Goal: Information Seeking & Learning: Learn about a topic

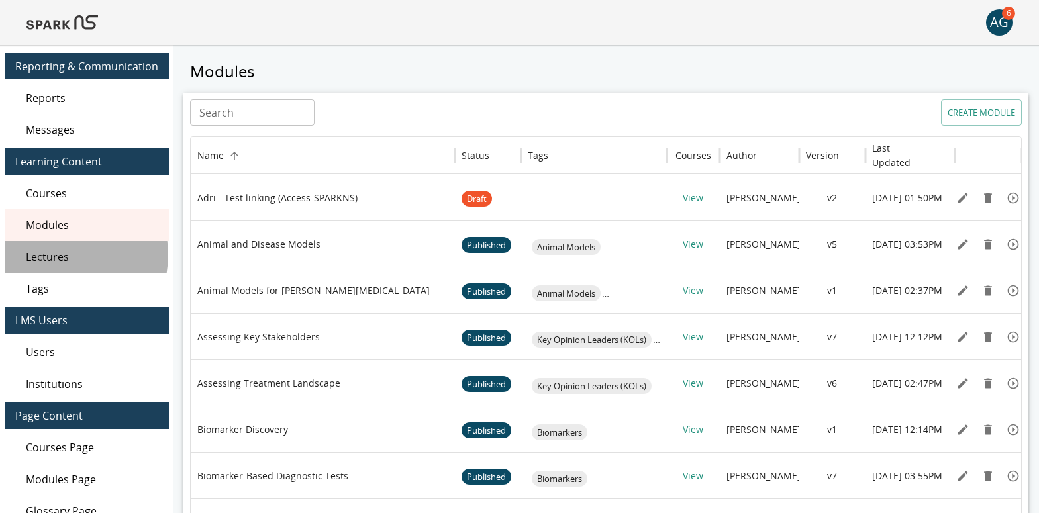
click at [61, 256] on span "Lectures" at bounding box center [92, 257] width 132 height 16
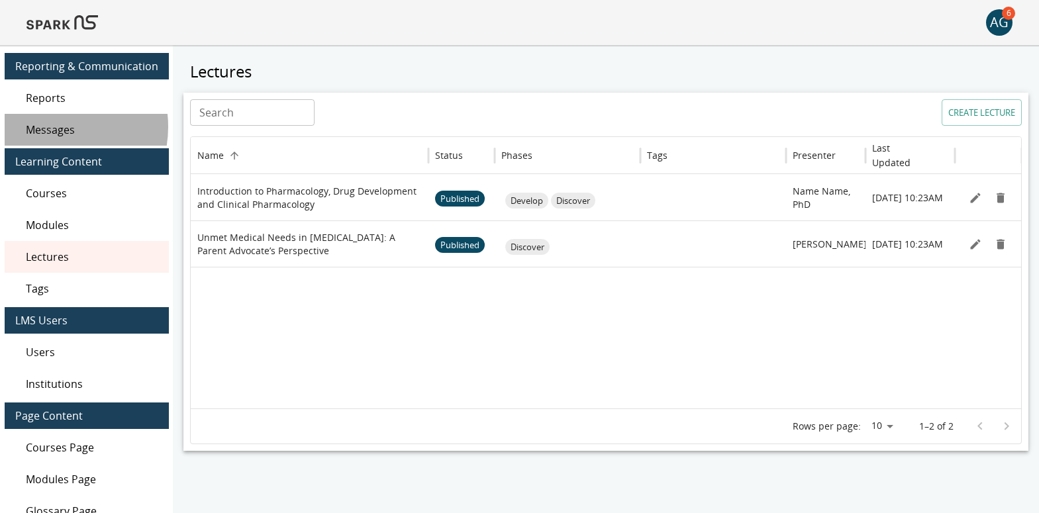
click at [50, 126] on span "Messages" at bounding box center [92, 130] width 132 height 16
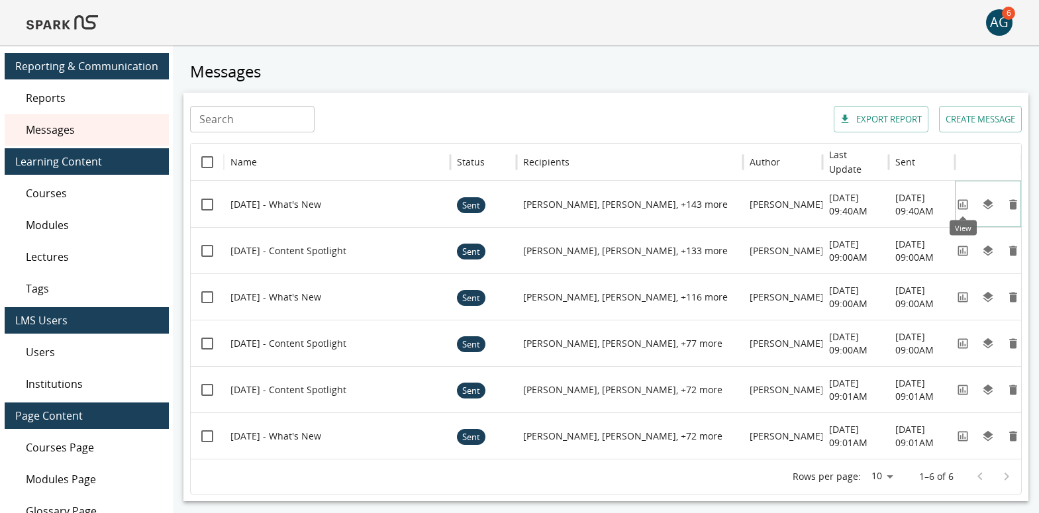
click at [959, 206] on icon "View" at bounding box center [962, 204] width 13 height 13
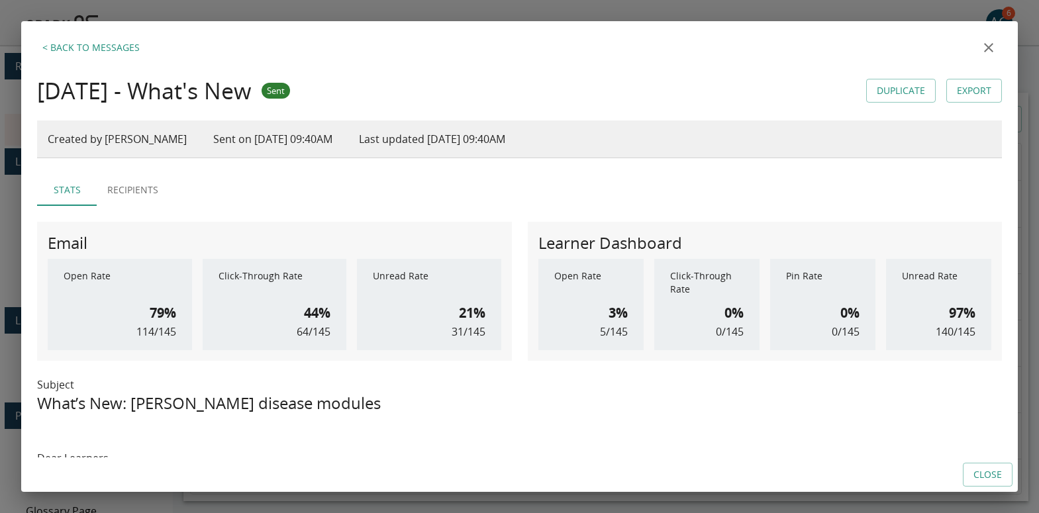
click at [614, 316] on h6 "3%" at bounding box center [617, 313] width 19 height 21
click at [147, 195] on button "Recipients" at bounding box center [133, 190] width 72 height 32
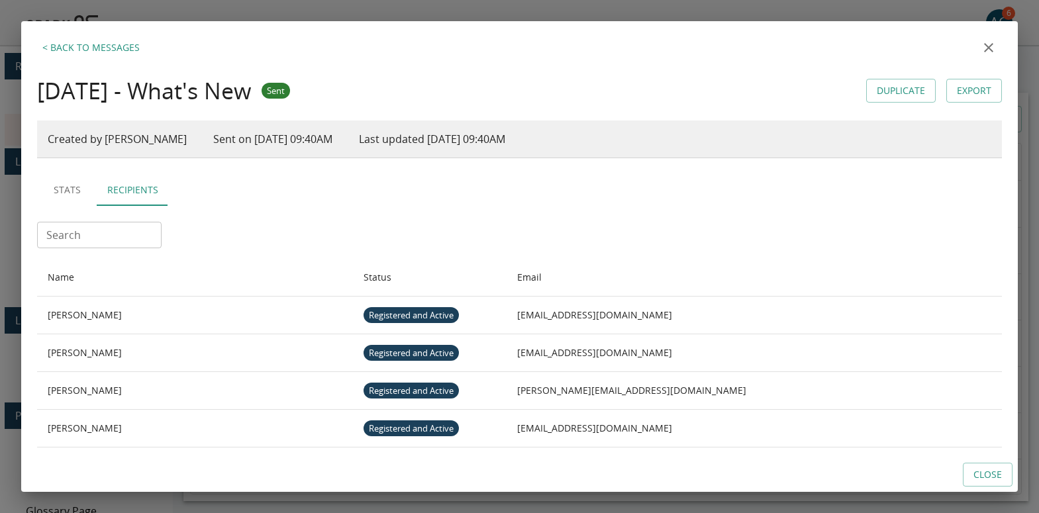
click at [62, 195] on button "Stats" at bounding box center [67, 190] width 60 height 32
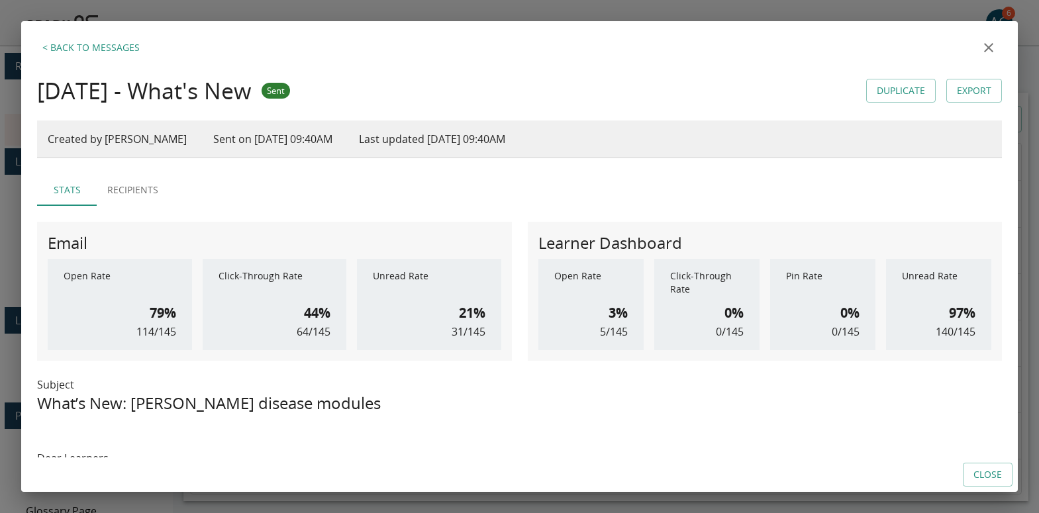
click at [980, 48] on icon "close" at bounding box center [988, 48] width 16 height 16
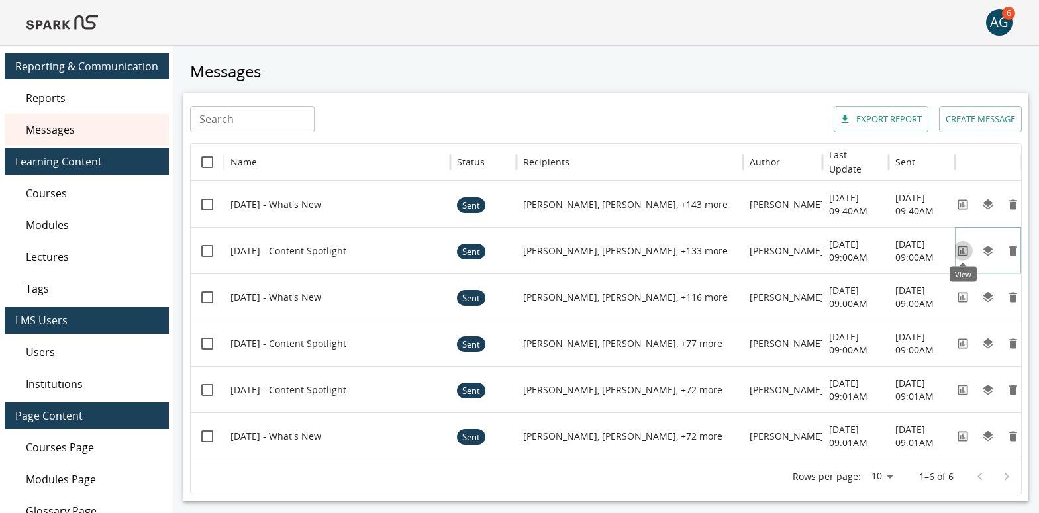
click at [961, 252] on icon "View" at bounding box center [962, 250] width 13 height 13
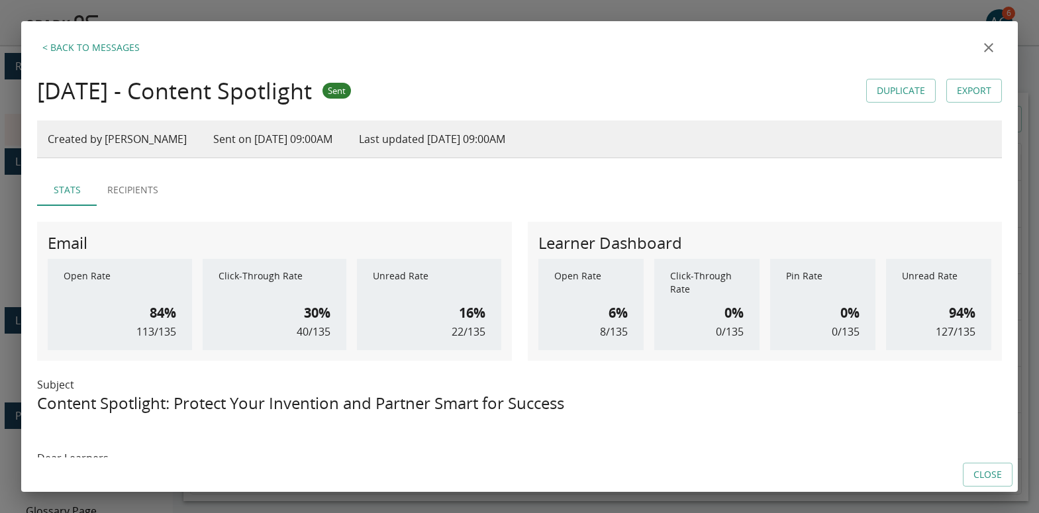
click at [986, 48] on icon "close" at bounding box center [988, 48] width 16 height 16
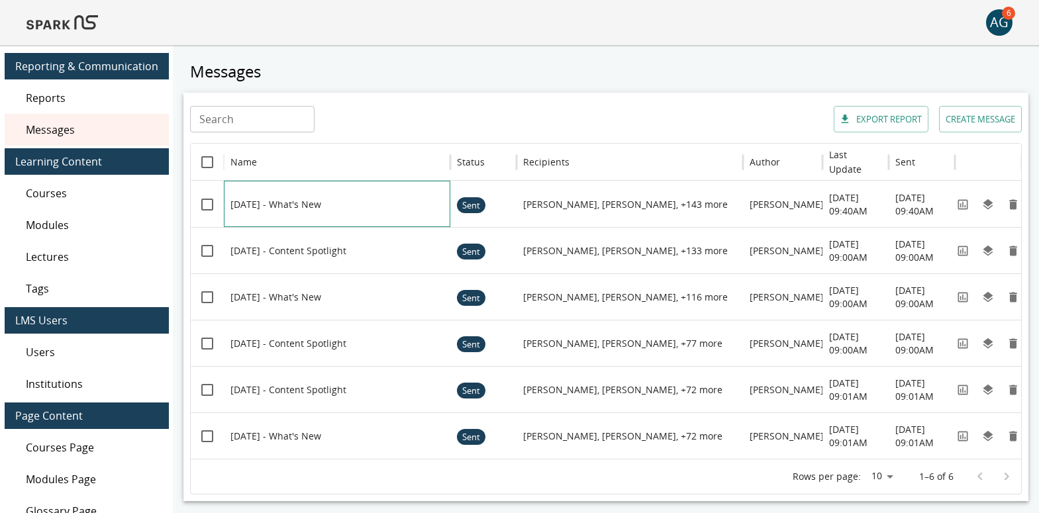
drag, startPoint x: 275, startPoint y: 204, endPoint x: 236, endPoint y: 202, distance: 39.1
click at [236, 202] on div at bounding box center [343, 204] width 226 height 46
click at [966, 203] on icon "View" at bounding box center [962, 204] width 13 height 13
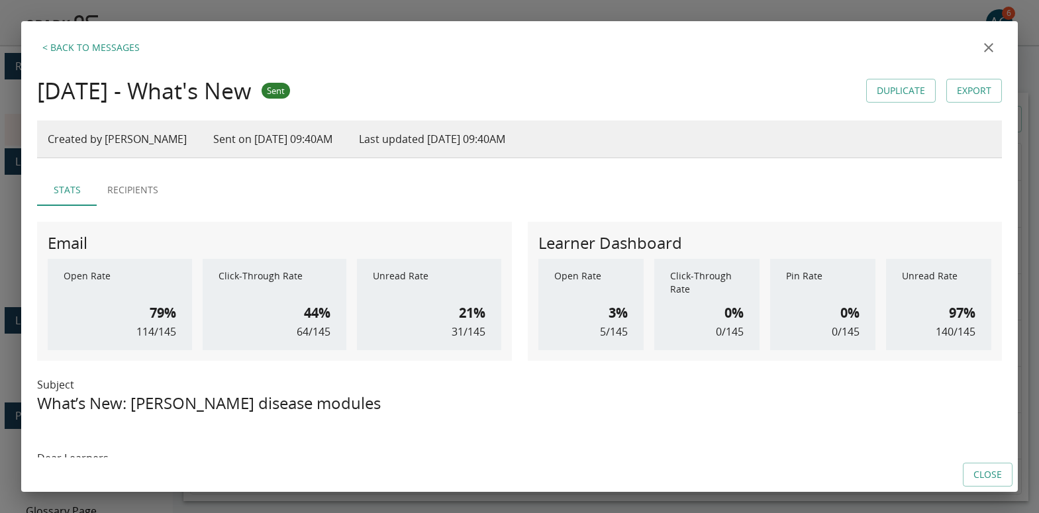
drag, startPoint x: 59, startPoint y: 90, endPoint x: 259, endPoint y: 90, distance: 199.9
click at [259, 90] on div "< Back to Messages Sept 10 - What's New Sent Duplicate Export Created by Daniel…" at bounding box center [519, 239] width 996 height 436
copy h4 "Sept 10 - What's New"
click at [356, 91] on div "Sept 10 - What's New Sent Duplicate Export" at bounding box center [519, 91] width 965 height 28
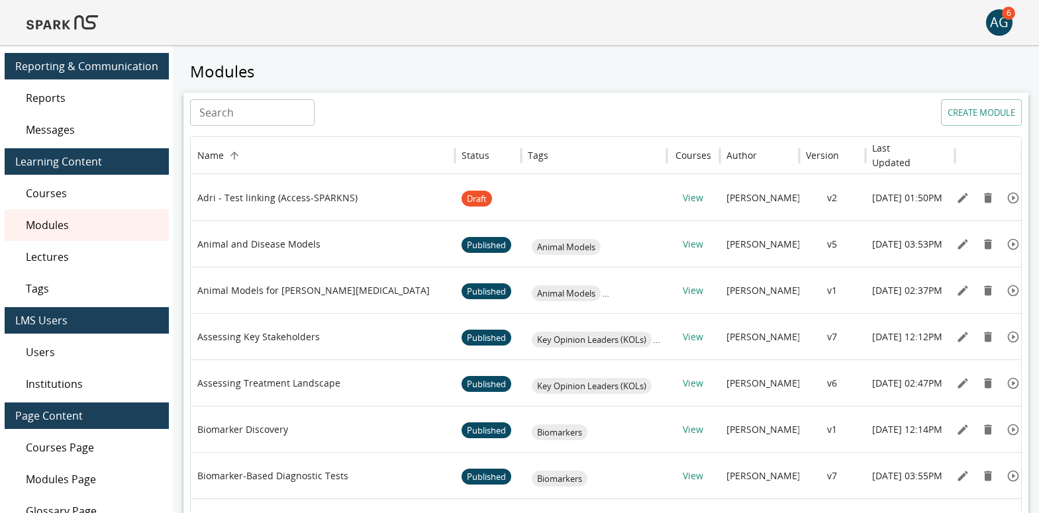
click at [35, 26] on img at bounding box center [61, 23] width 71 height 32
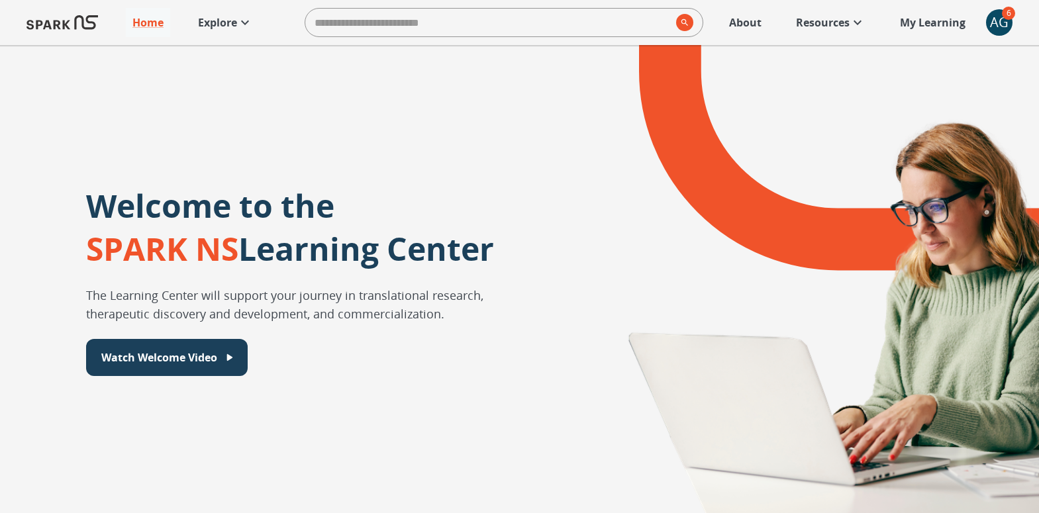
click at [235, 18] on p "Explore" at bounding box center [217, 23] width 39 height 16
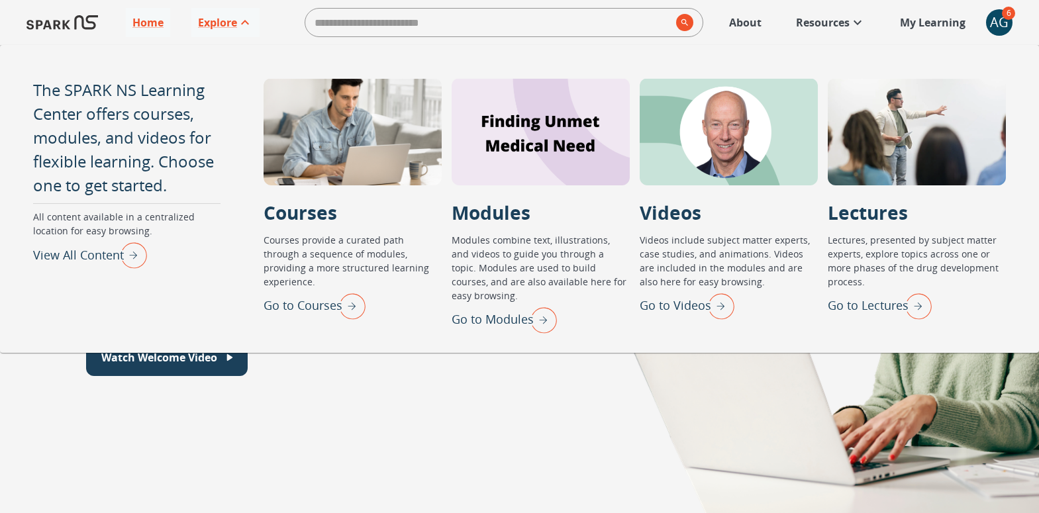
click at [883, 307] on p "Go to Lectures" at bounding box center [868, 306] width 81 height 18
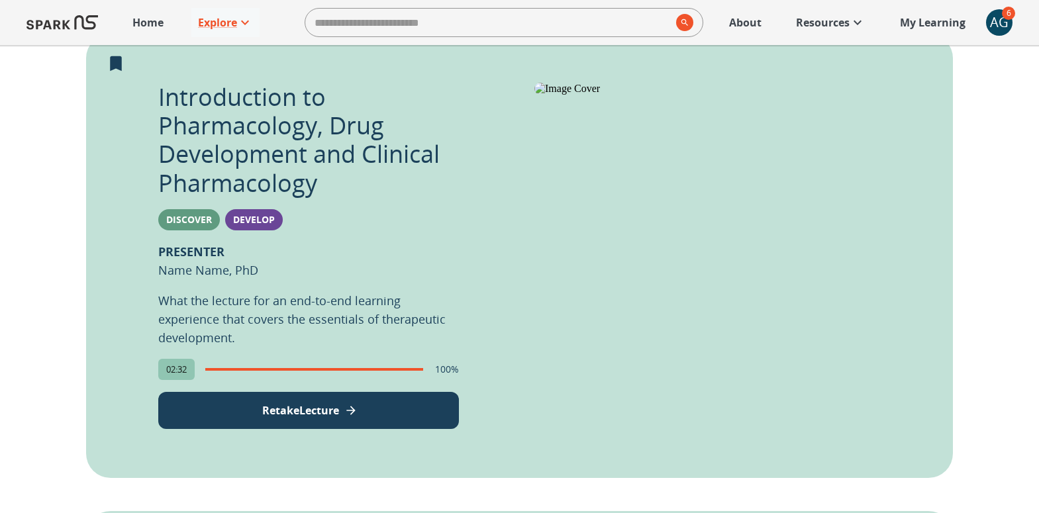
scroll to position [337, 0]
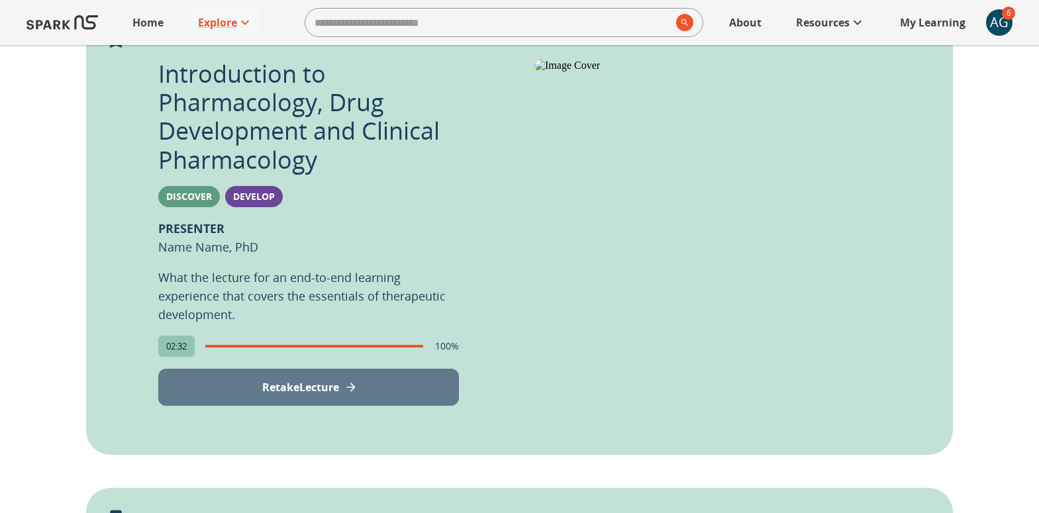
click at [297, 390] on p "Retake Lecture" at bounding box center [300, 387] width 77 height 16
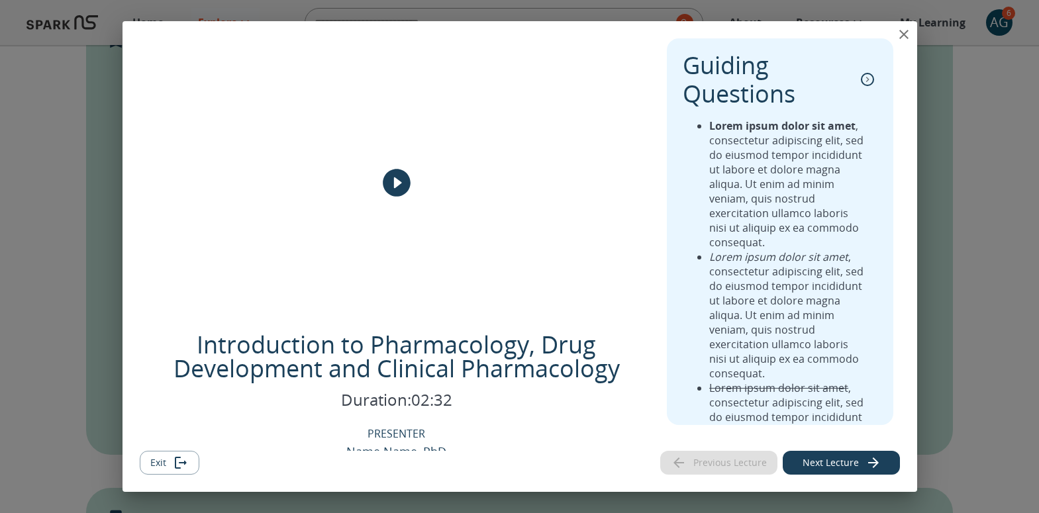
click at [389, 193] on icon "play" at bounding box center [397, 183] width 28 height 28
click at [902, 31] on icon "close" at bounding box center [904, 34] width 16 height 16
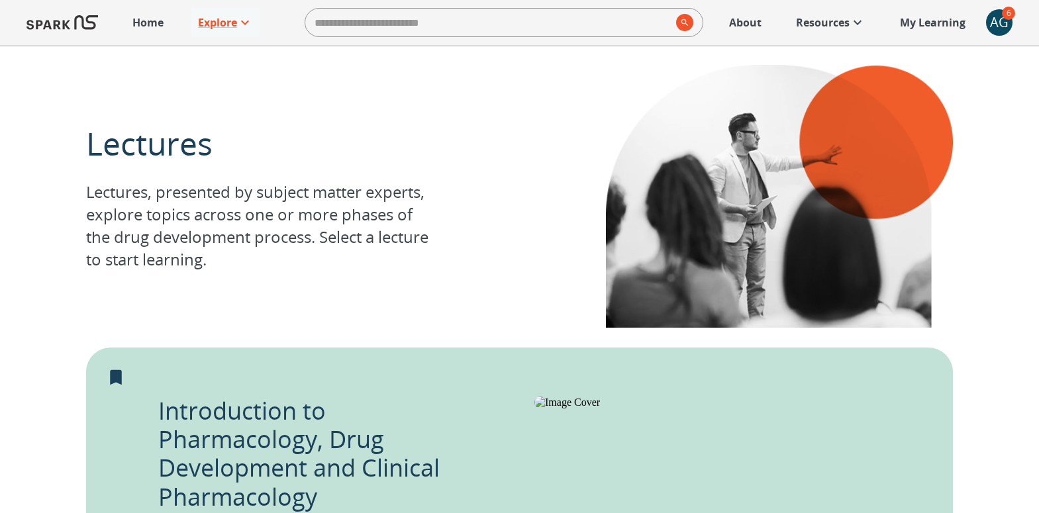
scroll to position [467, 0]
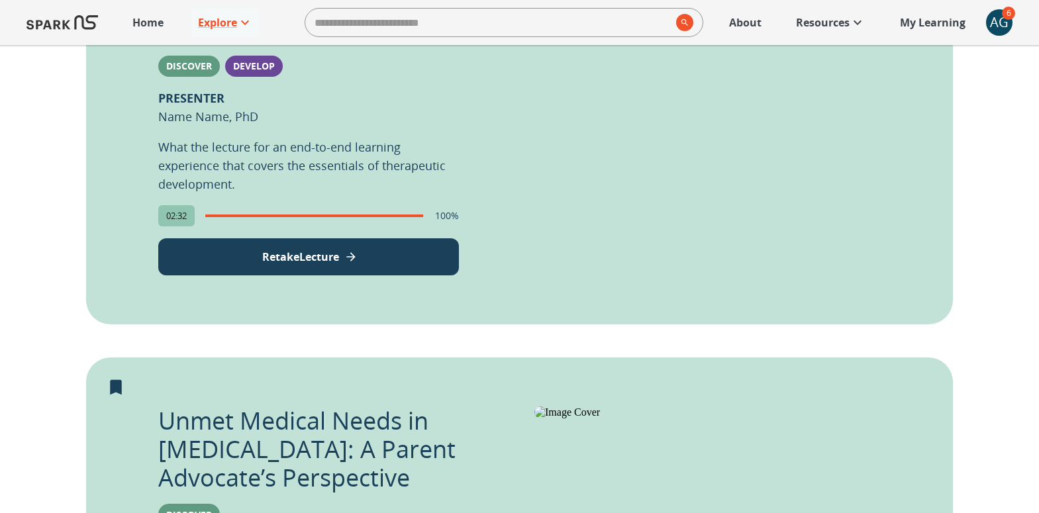
click at [331, 254] on p "Retake Lecture" at bounding box center [300, 257] width 77 height 16
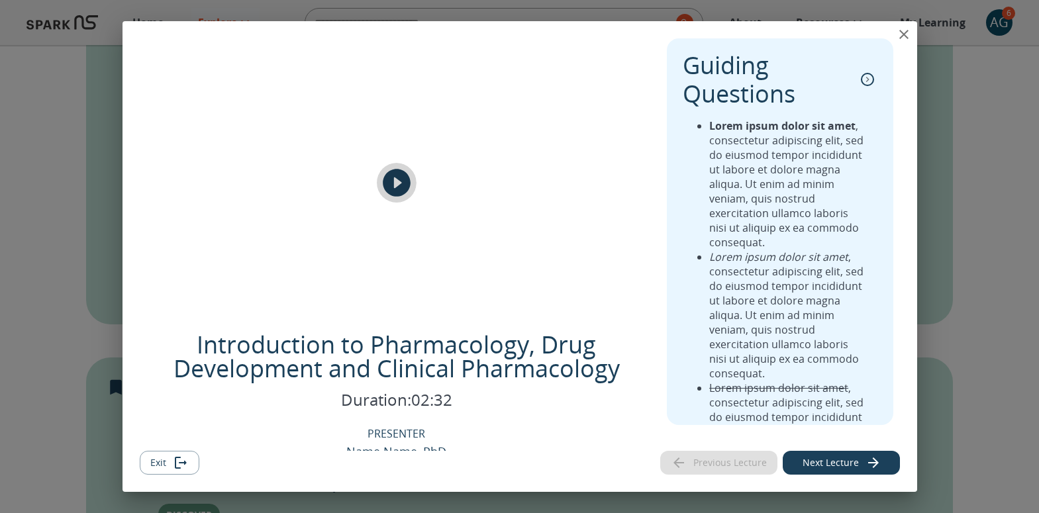
click at [393, 183] on icon "play" at bounding box center [396, 182] width 33 height 33
click at [897, 35] on button "close" at bounding box center [903, 34] width 26 height 26
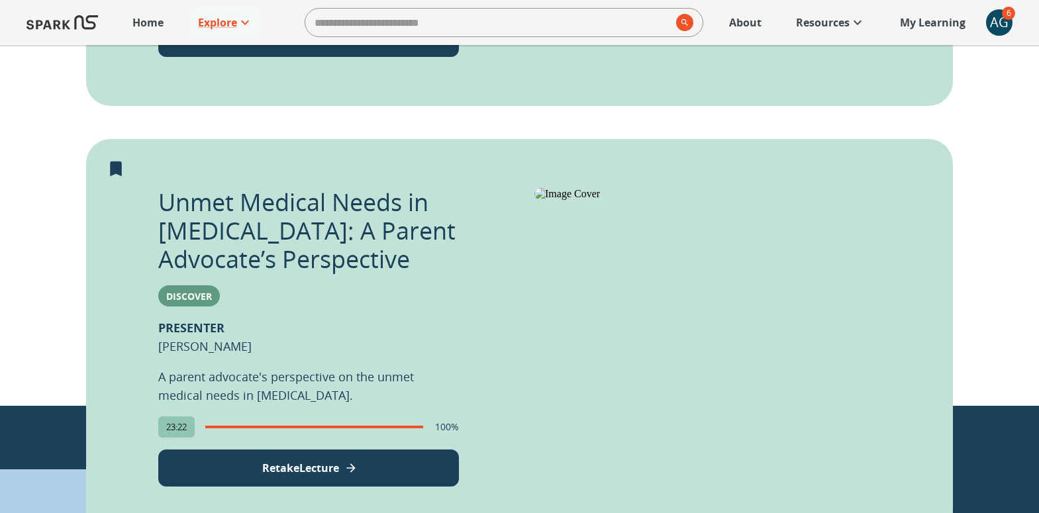
scroll to position [873, 0]
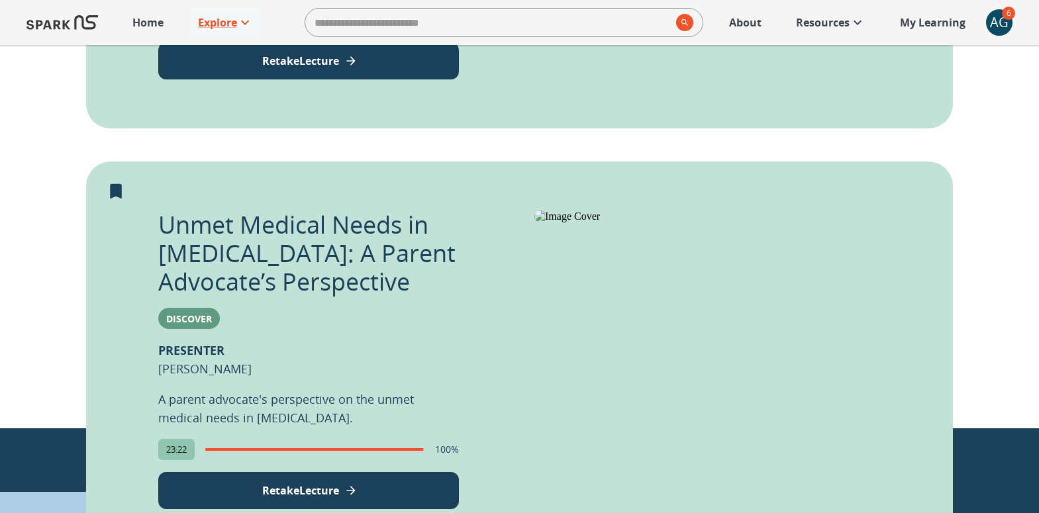
scroll to position [733, 0]
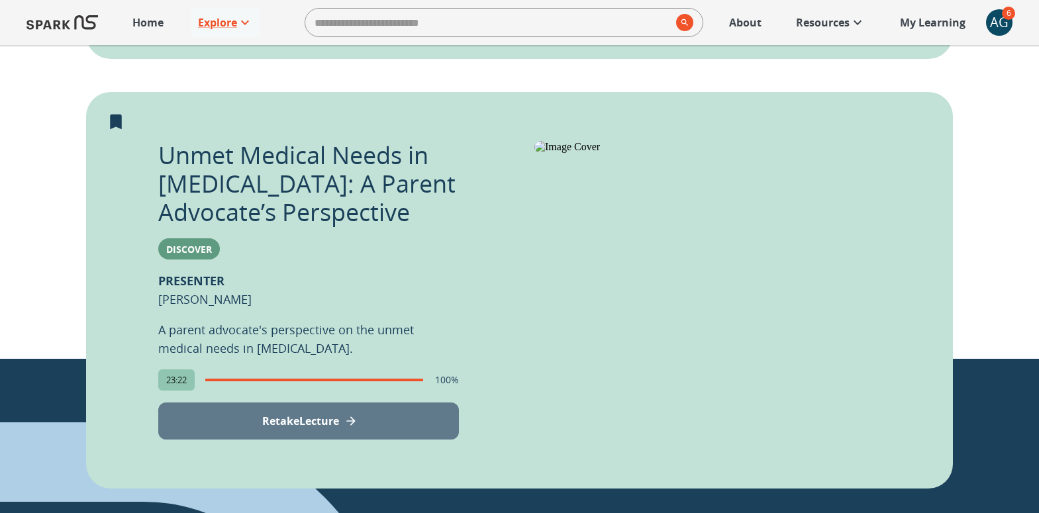
click at [313, 419] on p "Retake Lecture" at bounding box center [300, 421] width 77 height 16
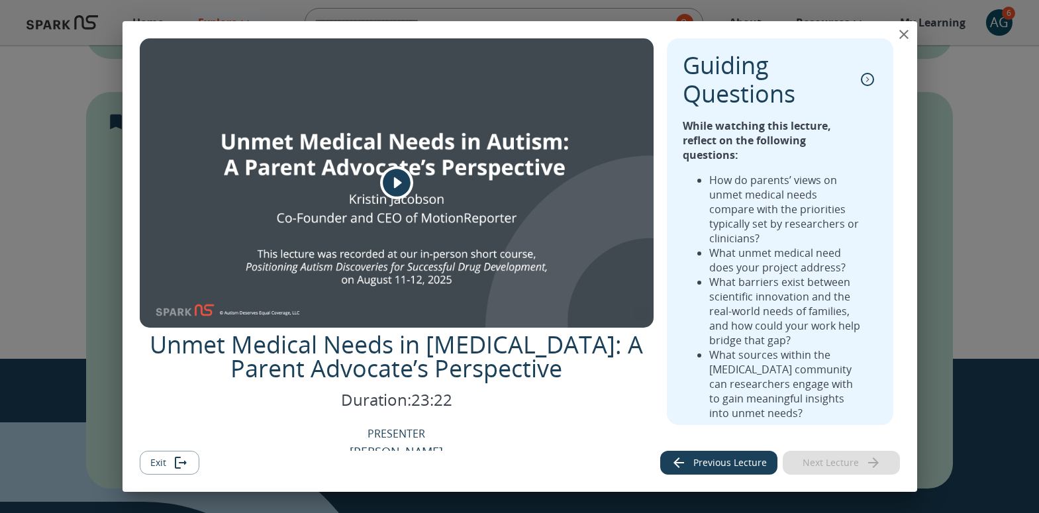
click at [391, 156] on div "View Lecture Dialog" at bounding box center [397, 182] width 514 height 289
click at [397, 186] on icon "play" at bounding box center [396, 182] width 33 height 33
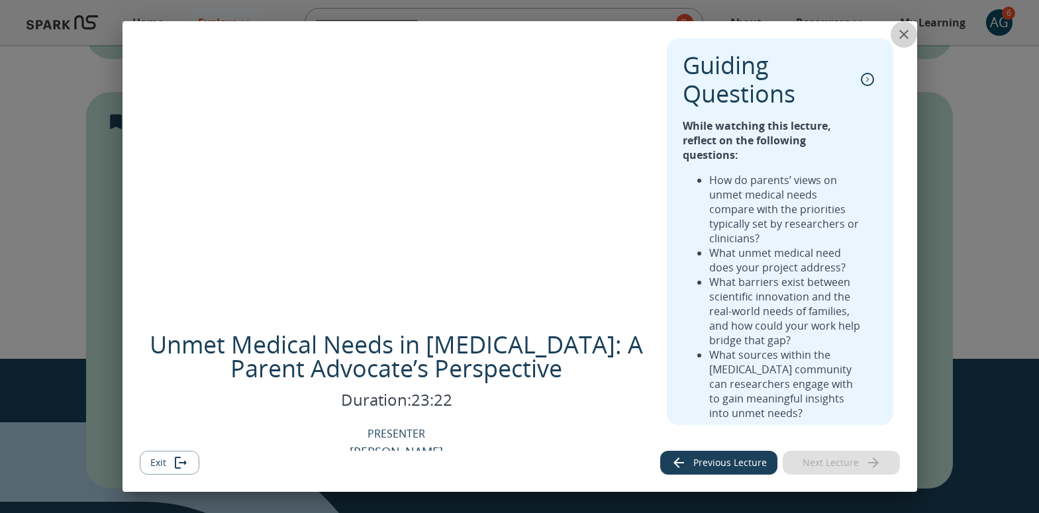
click at [908, 28] on icon "close" at bounding box center [904, 34] width 16 height 16
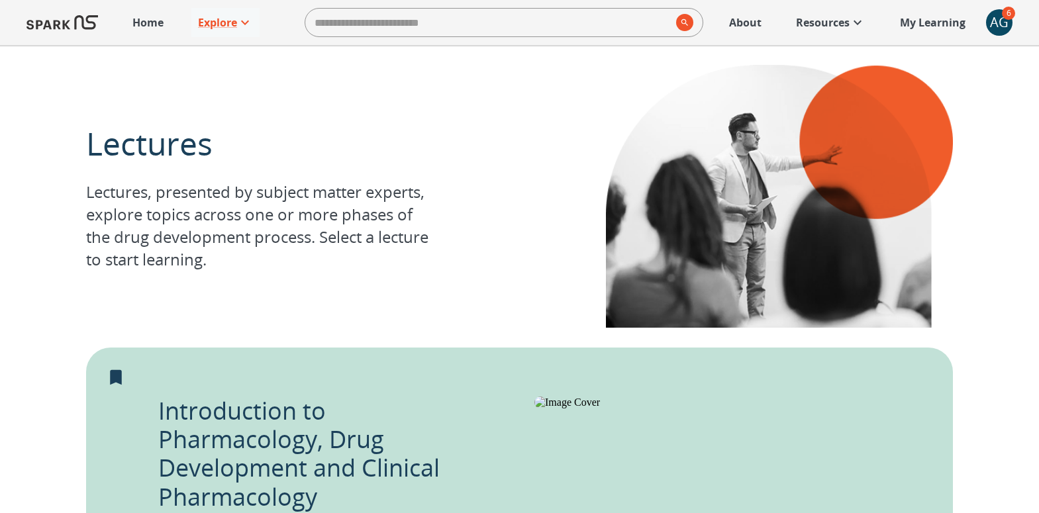
scroll to position [898, 0]
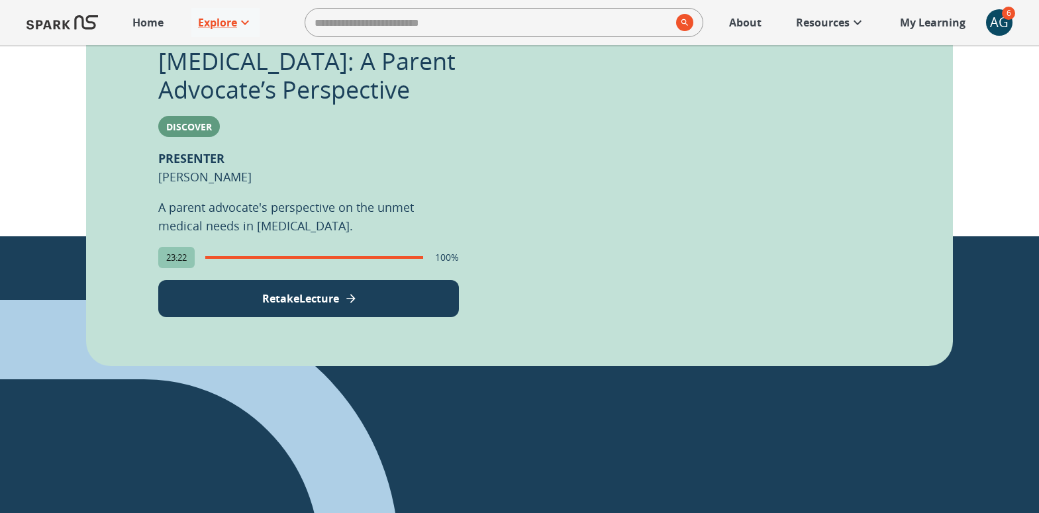
scroll to position [869, 0]
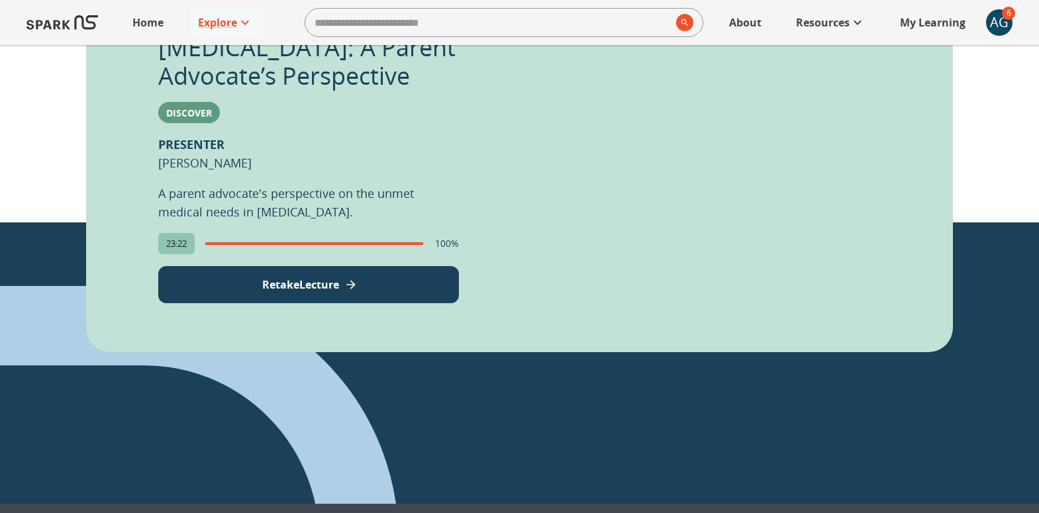
click at [314, 290] on p "Retake Lecture" at bounding box center [300, 285] width 77 height 16
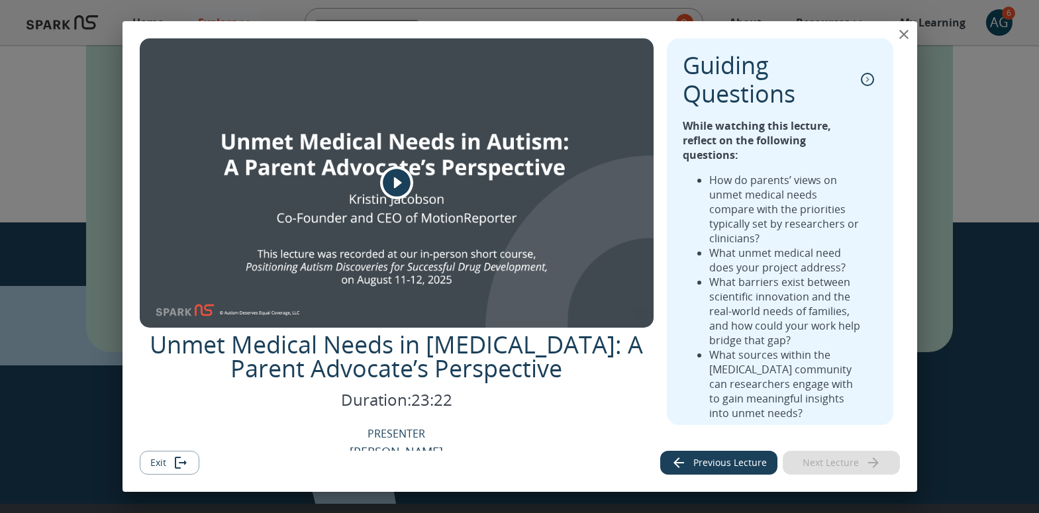
click at [410, 181] on icon "play" at bounding box center [396, 182] width 33 height 33
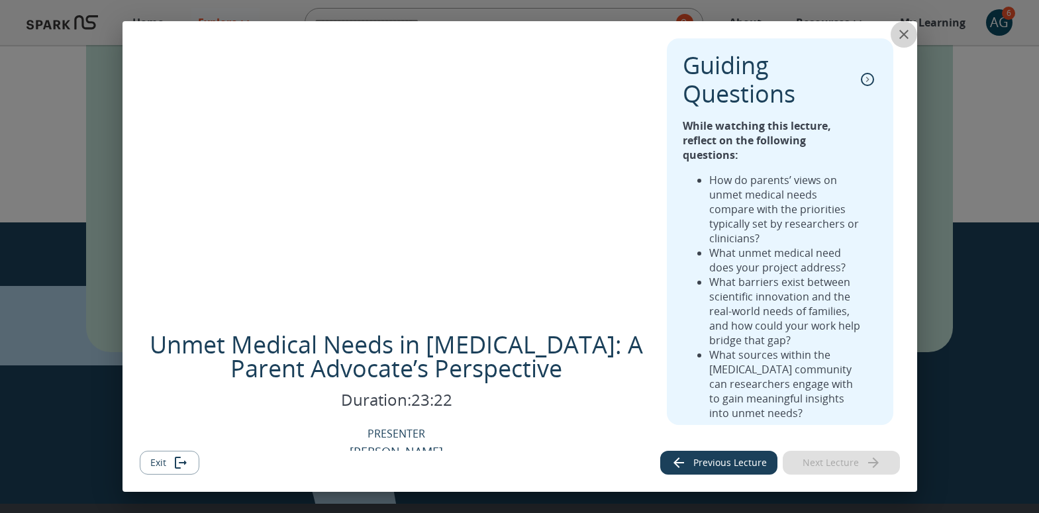
click at [902, 30] on icon "close" at bounding box center [904, 34] width 16 height 16
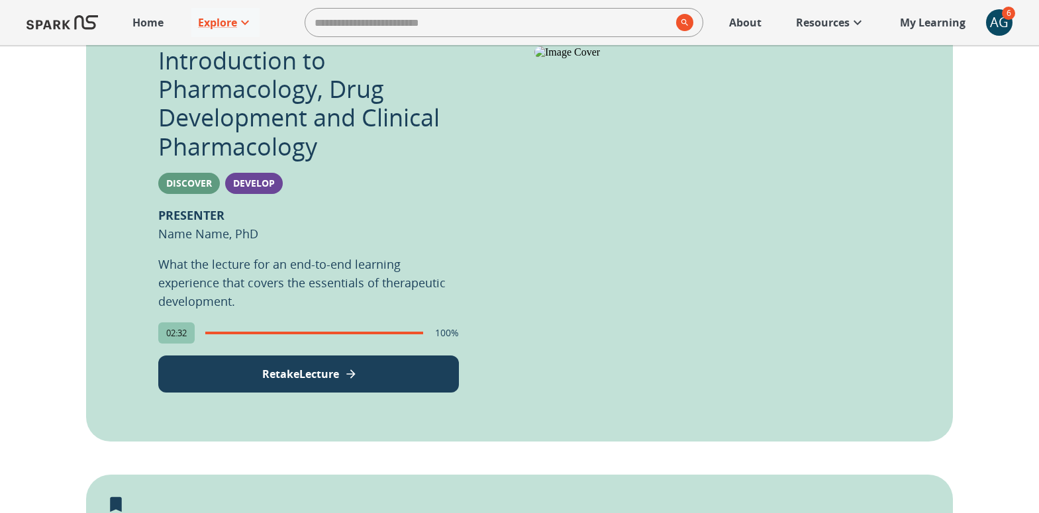
scroll to position [331, 0]
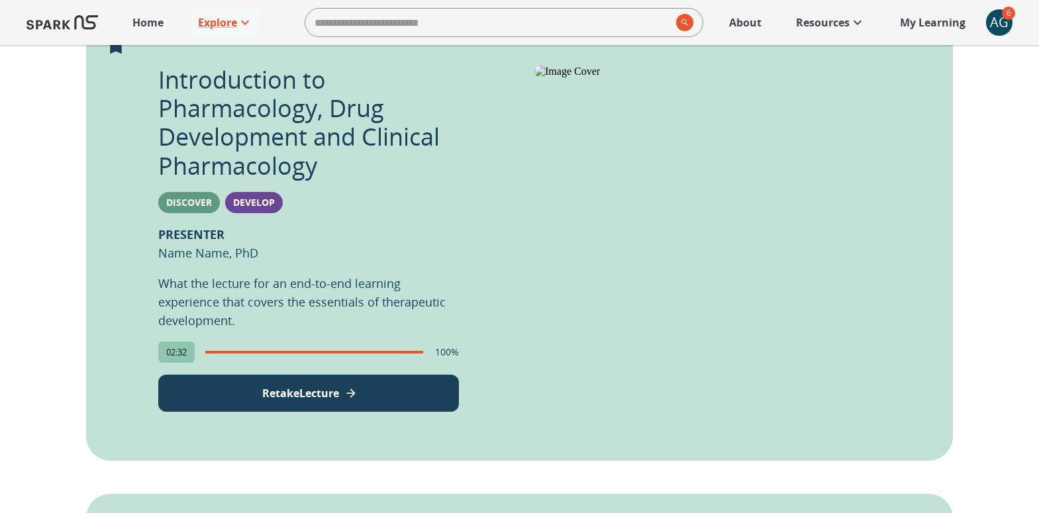
click at [995, 23] on div "AG" at bounding box center [999, 22] width 26 height 26
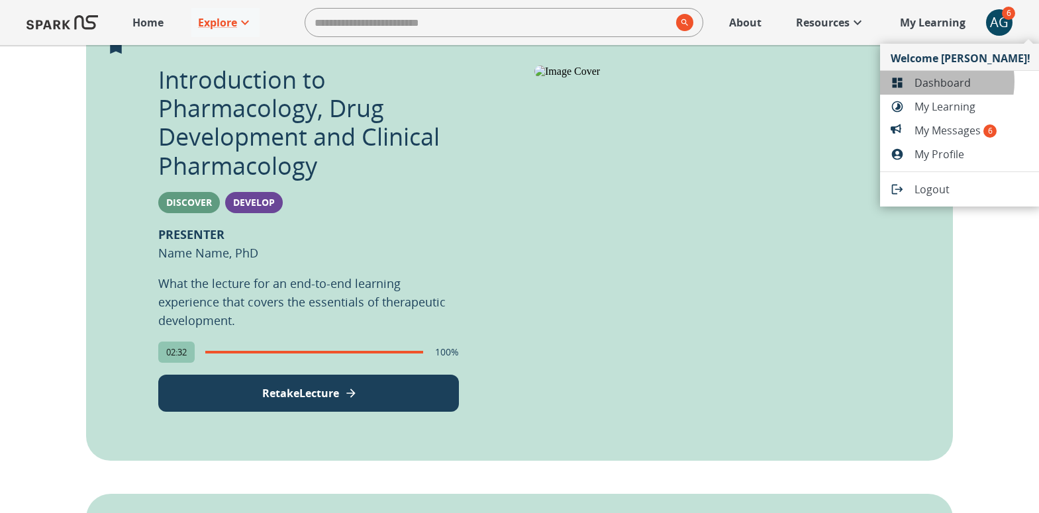
click at [928, 81] on span "Dashboard" at bounding box center [972, 83] width 116 height 16
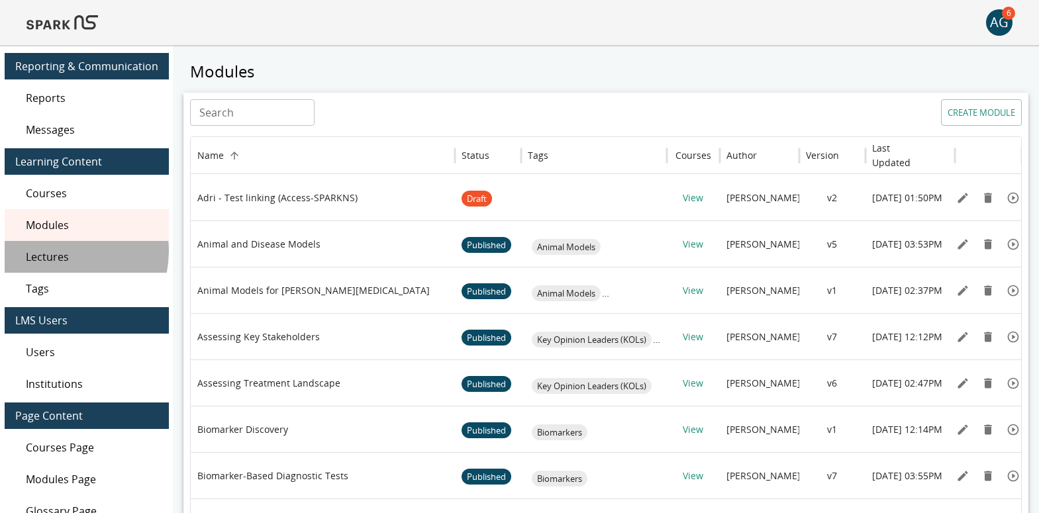
click at [61, 252] on span "Lectures" at bounding box center [92, 257] width 132 height 16
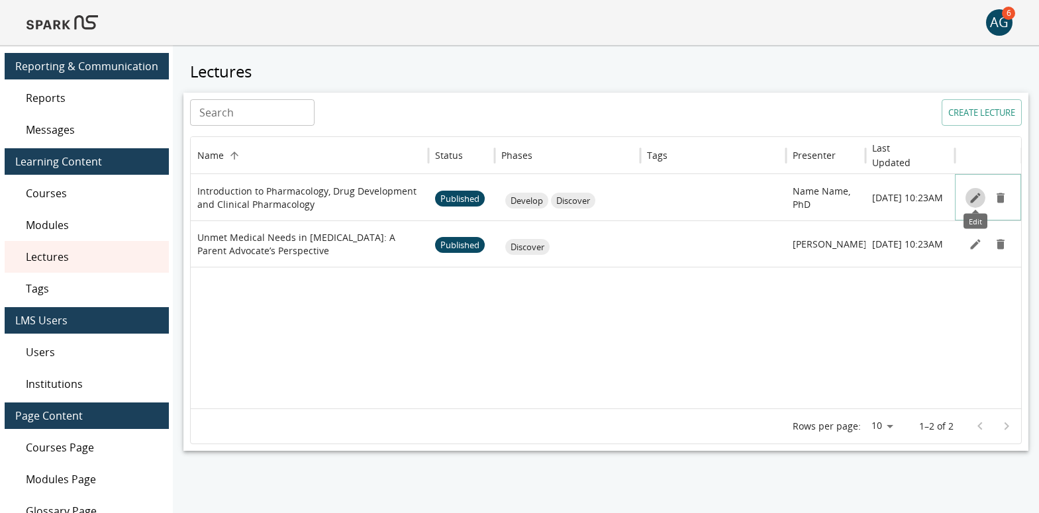
click at [976, 194] on icon "Edit" at bounding box center [975, 197] width 13 height 13
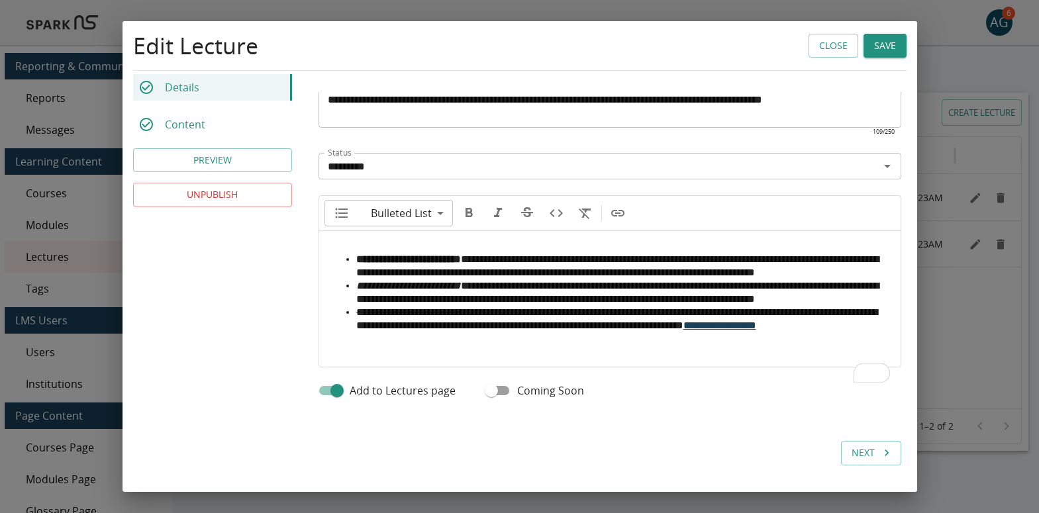
scroll to position [553, 0]
click at [895, 50] on button "Save" at bounding box center [884, 46] width 43 height 24
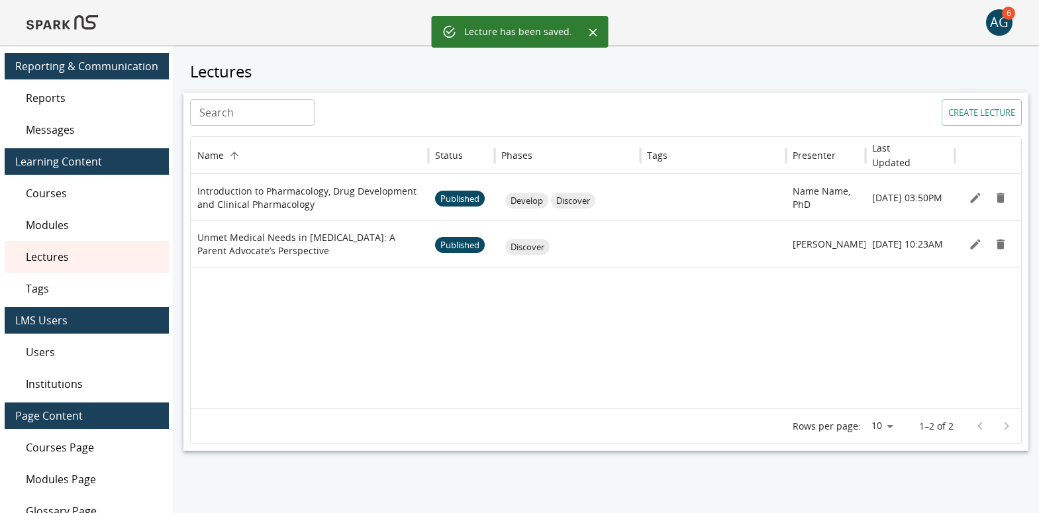
click at [75, 21] on img at bounding box center [61, 23] width 71 height 32
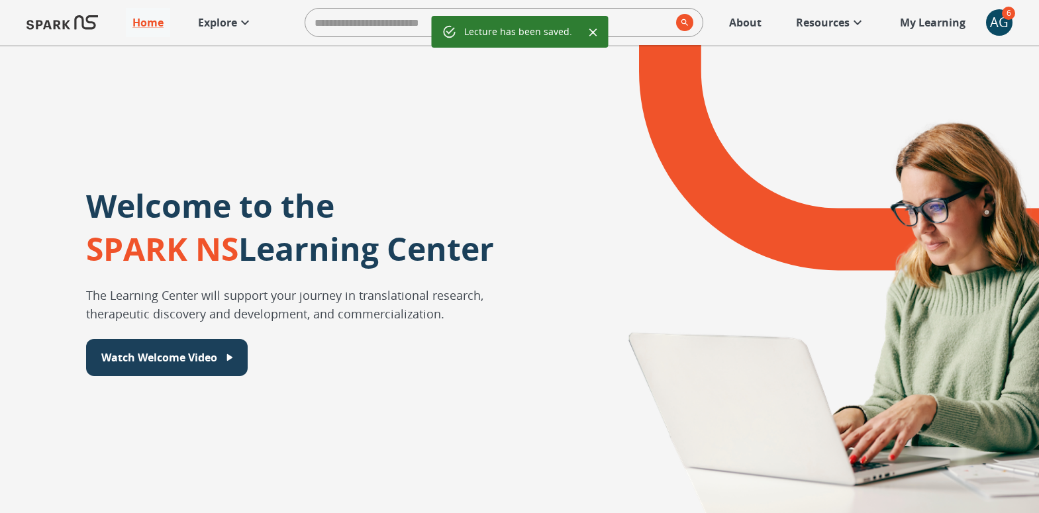
click at [235, 22] on p "Explore" at bounding box center [217, 23] width 39 height 16
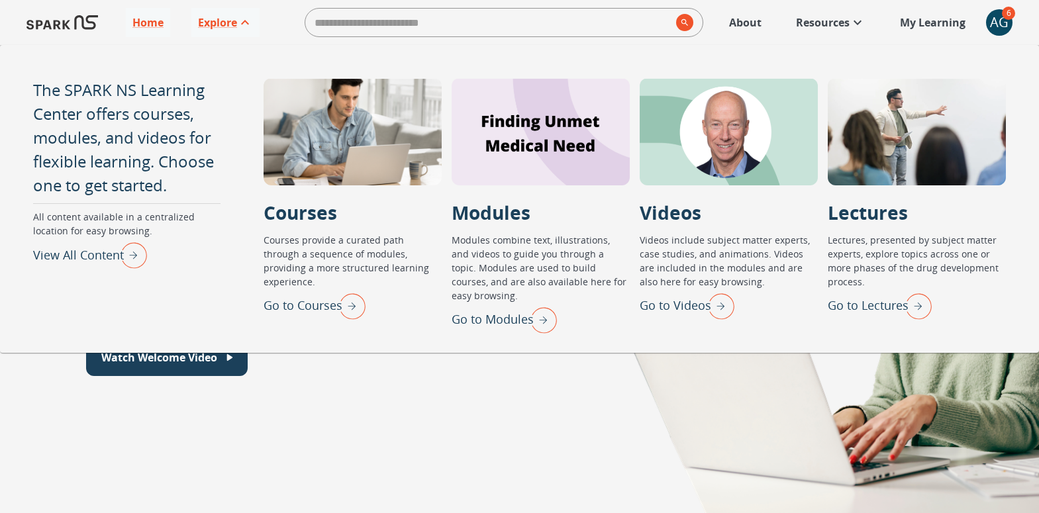
click at [847, 302] on p "Go to Lectures" at bounding box center [868, 306] width 81 height 18
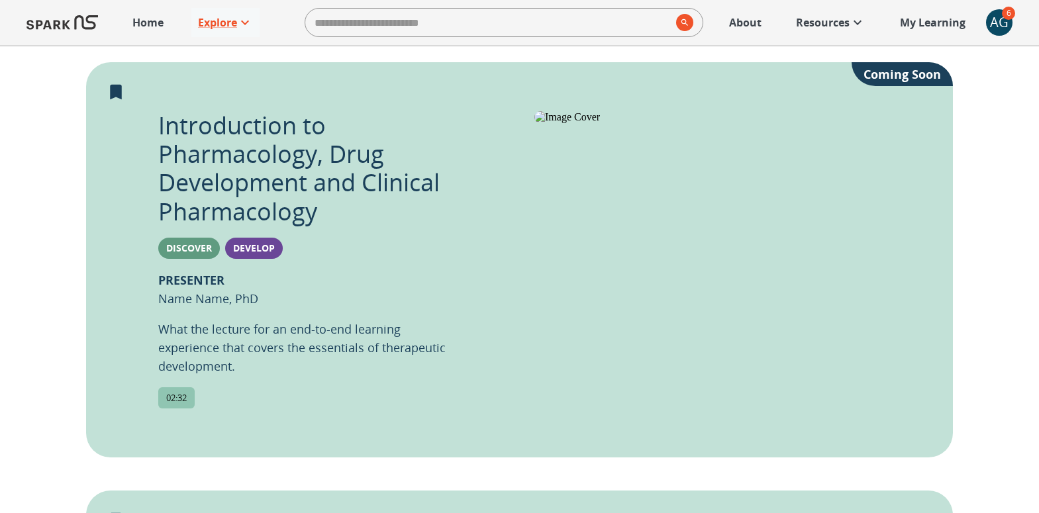
scroll to position [342, 0]
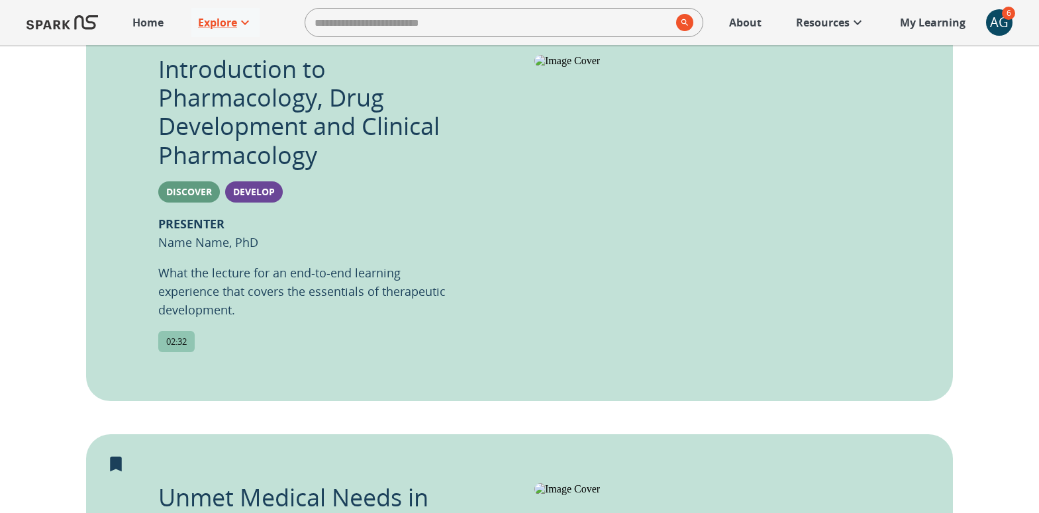
click at [251, 186] on span "Develop" at bounding box center [254, 191] width 58 height 13
click at [234, 244] on p "PRESENTER Name Name, PhD" at bounding box center [208, 232] width 100 height 37
click at [187, 330] on div "Introduction to Pharmacology, Drug Development and Clinical Pharmacology Discov…" at bounding box center [308, 203] width 301 height 297
click at [710, 67] on img at bounding box center [722, 61] width 376 height 12
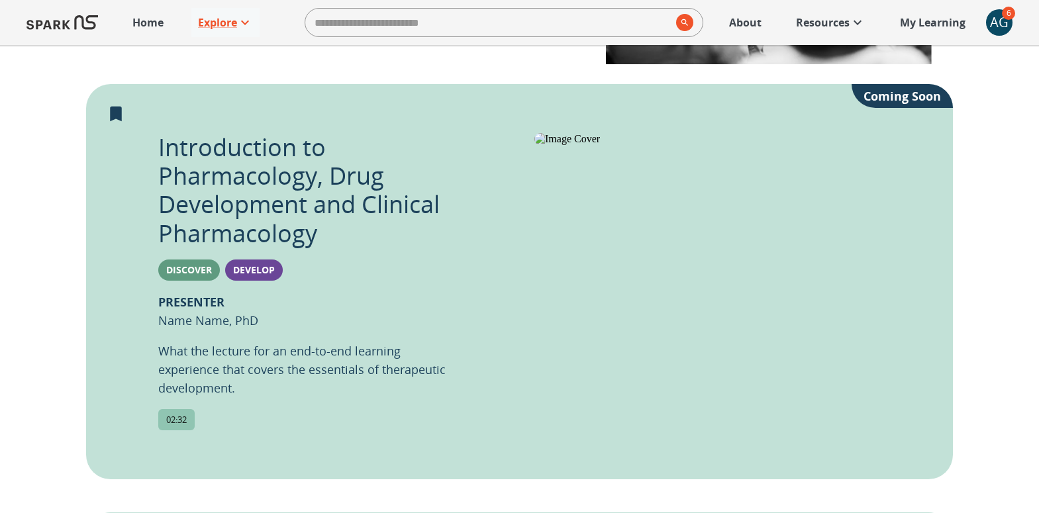
scroll to position [256, 0]
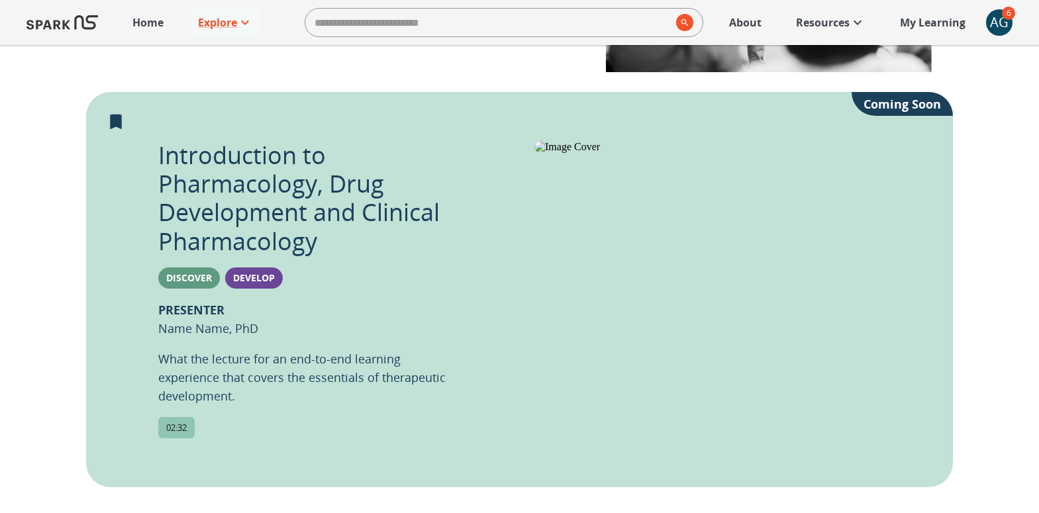
click at [1004, 25] on div "AG" at bounding box center [999, 22] width 26 height 26
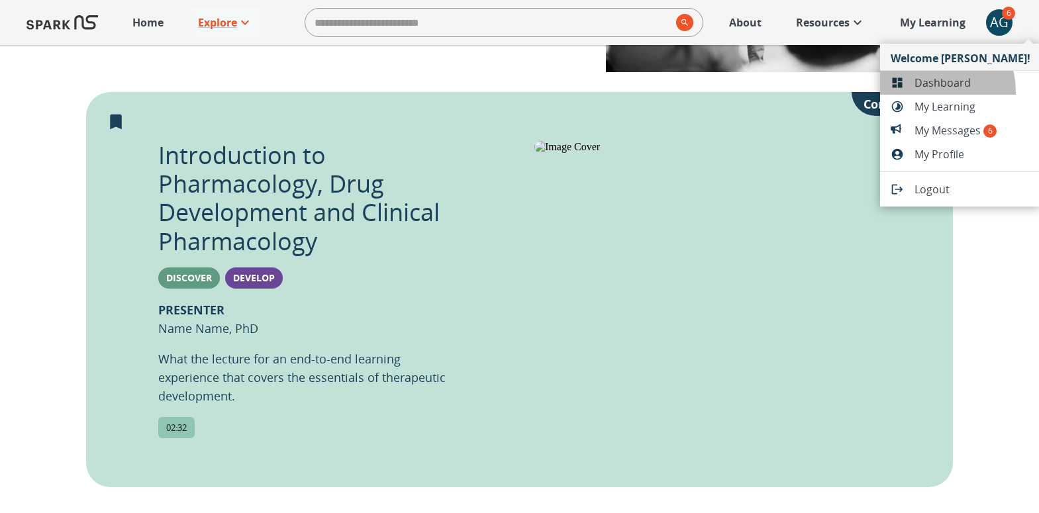
click at [924, 92] on li "Dashboard" at bounding box center [960, 83] width 161 height 24
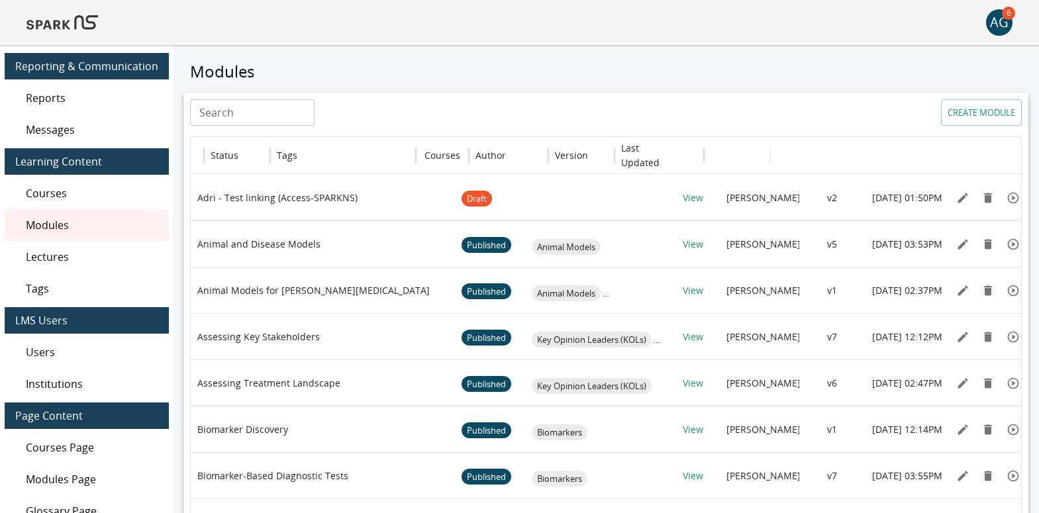
click at [58, 259] on span "Lectures" at bounding box center [92, 257] width 132 height 16
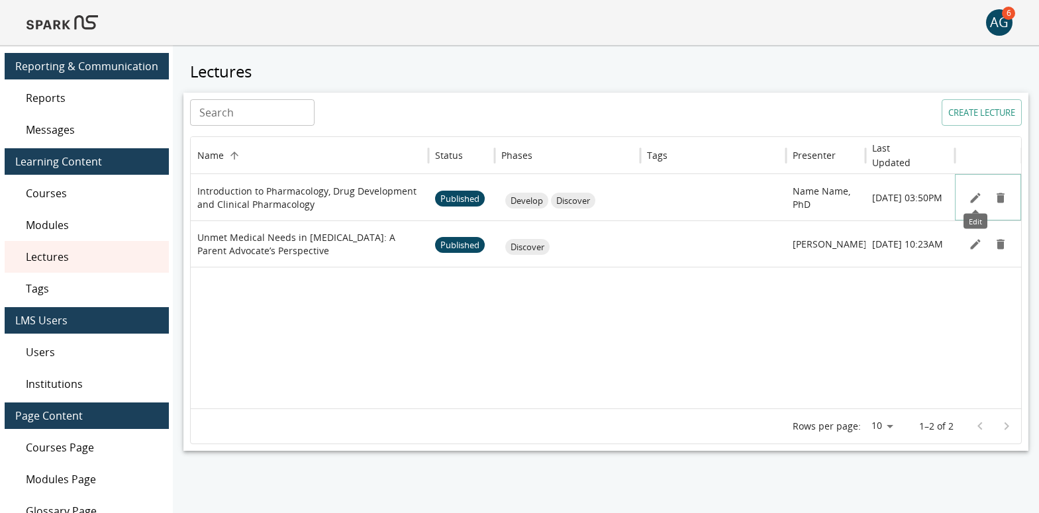
click at [976, 195] on icon "Edit" at bounding box center [975, 197] width 13 height 13
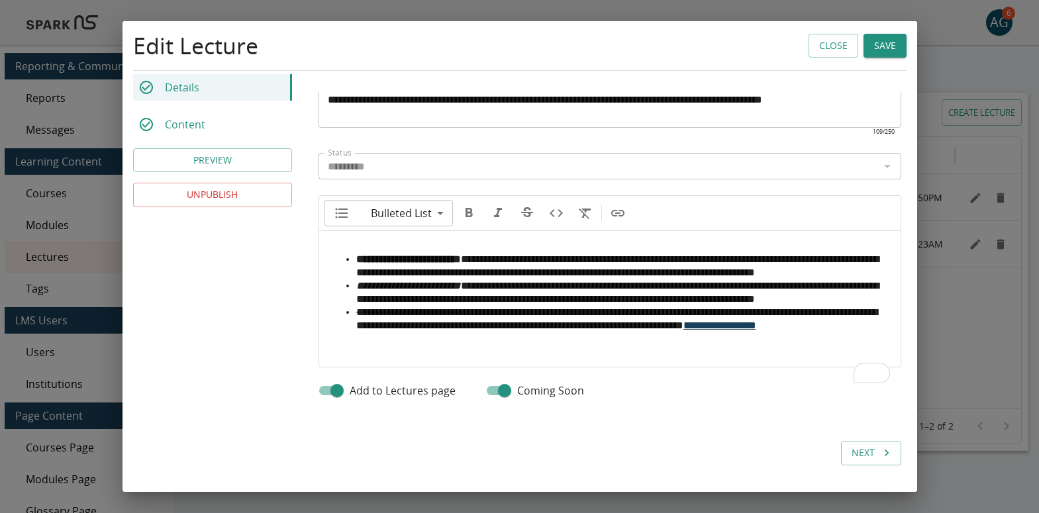
scroll to position [553, 0]
click at [880, 48] on button "Save" at bounding box center [884, 46] width 43 height 24
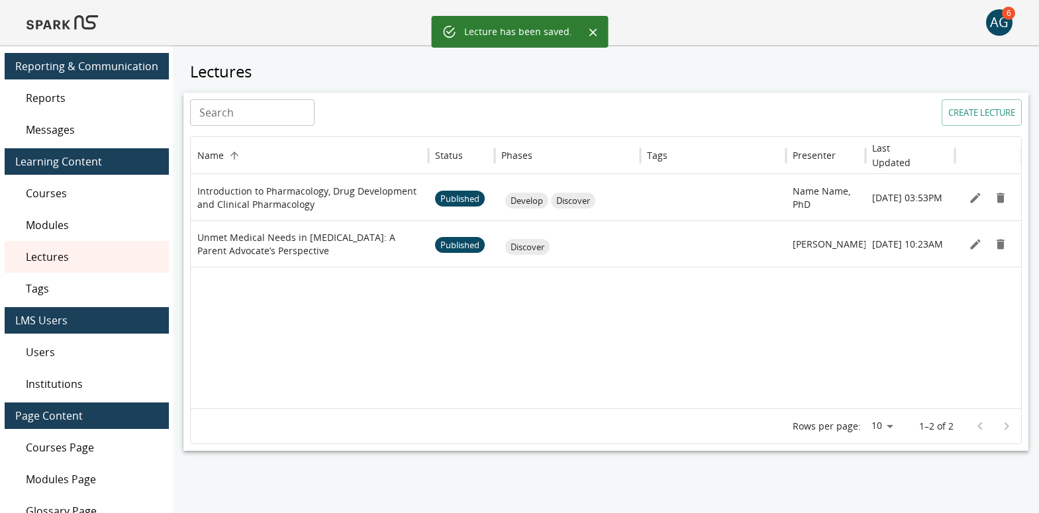
click at [60, 27] on img at bounding box center [61, 23] width 71 height 32
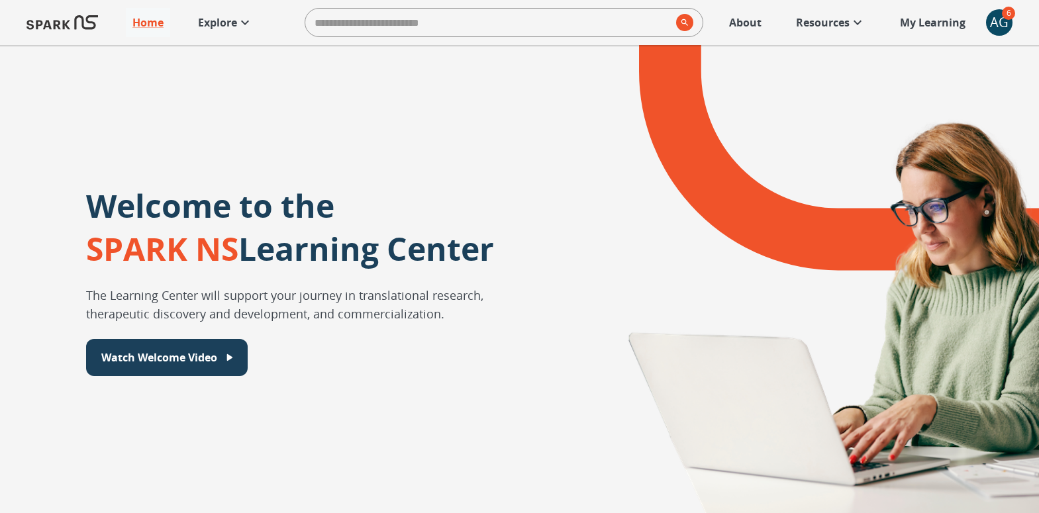
click at [220, 26] on p "Explore" at bounding box center [217, 23] width 39 height 16
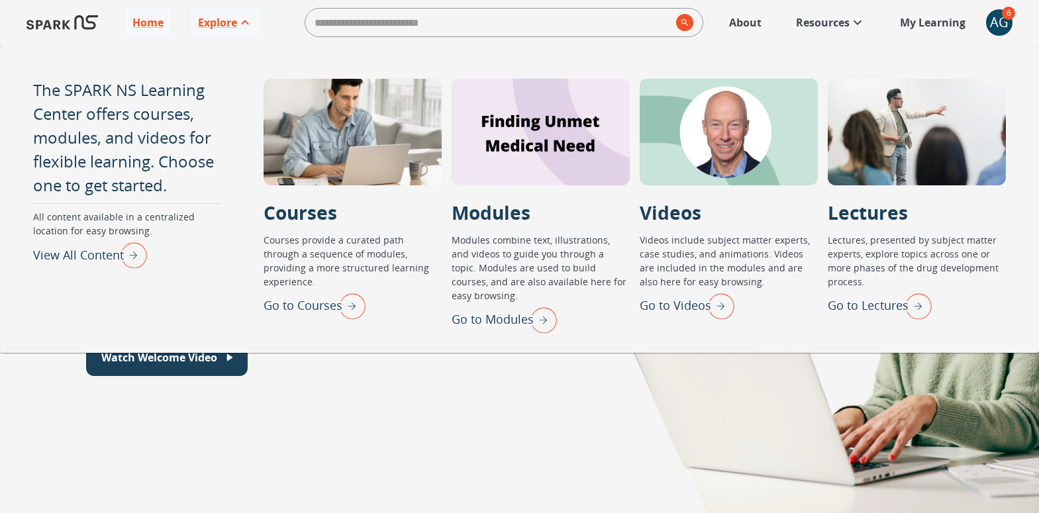
click at [843, 305] on p "Go to Lectures" at bounding box center [868, 306] width 81 height 18
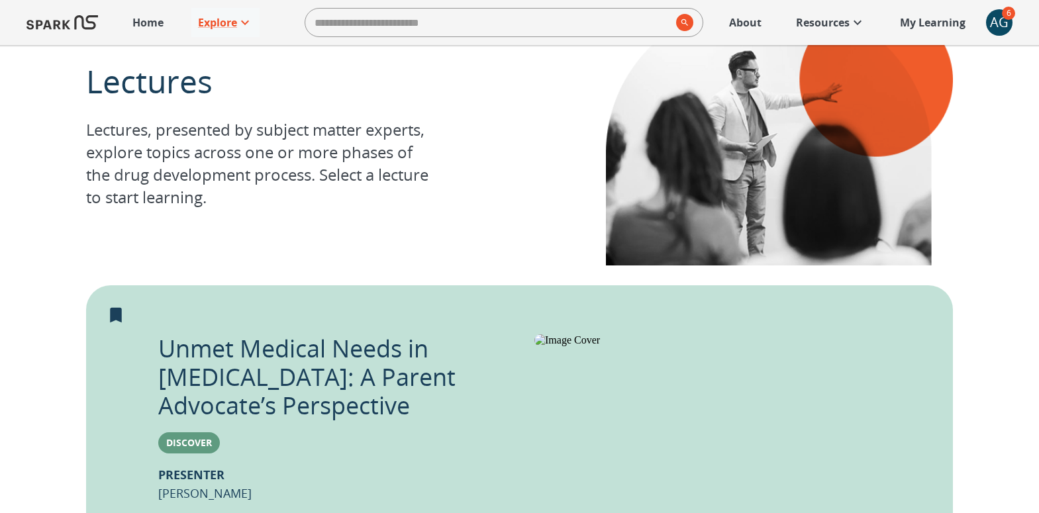
scroll to position [89, 0]
